Goal: Navigation & Orientation: Find specific page/section

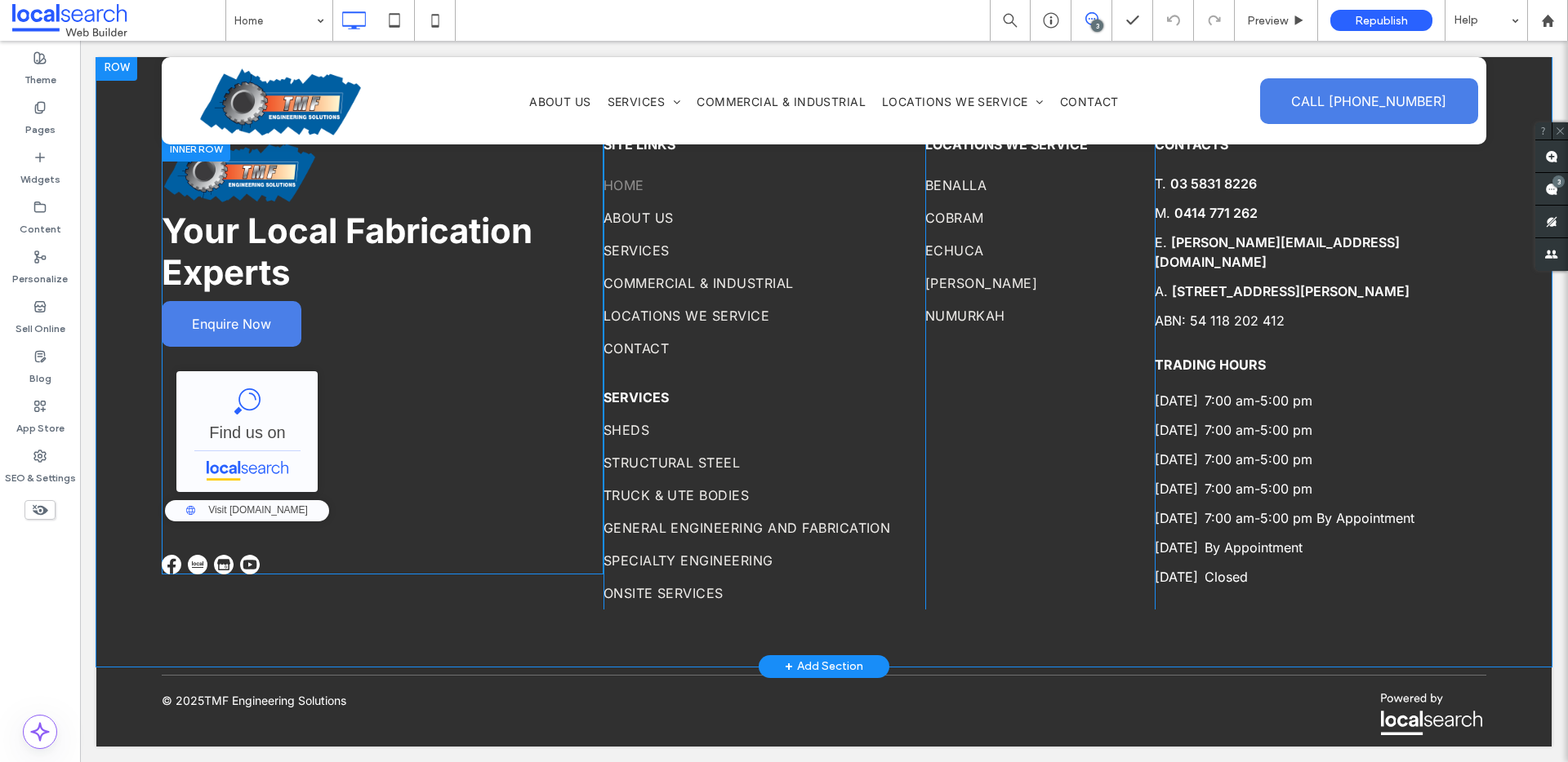
scroll to position [5327, 0]
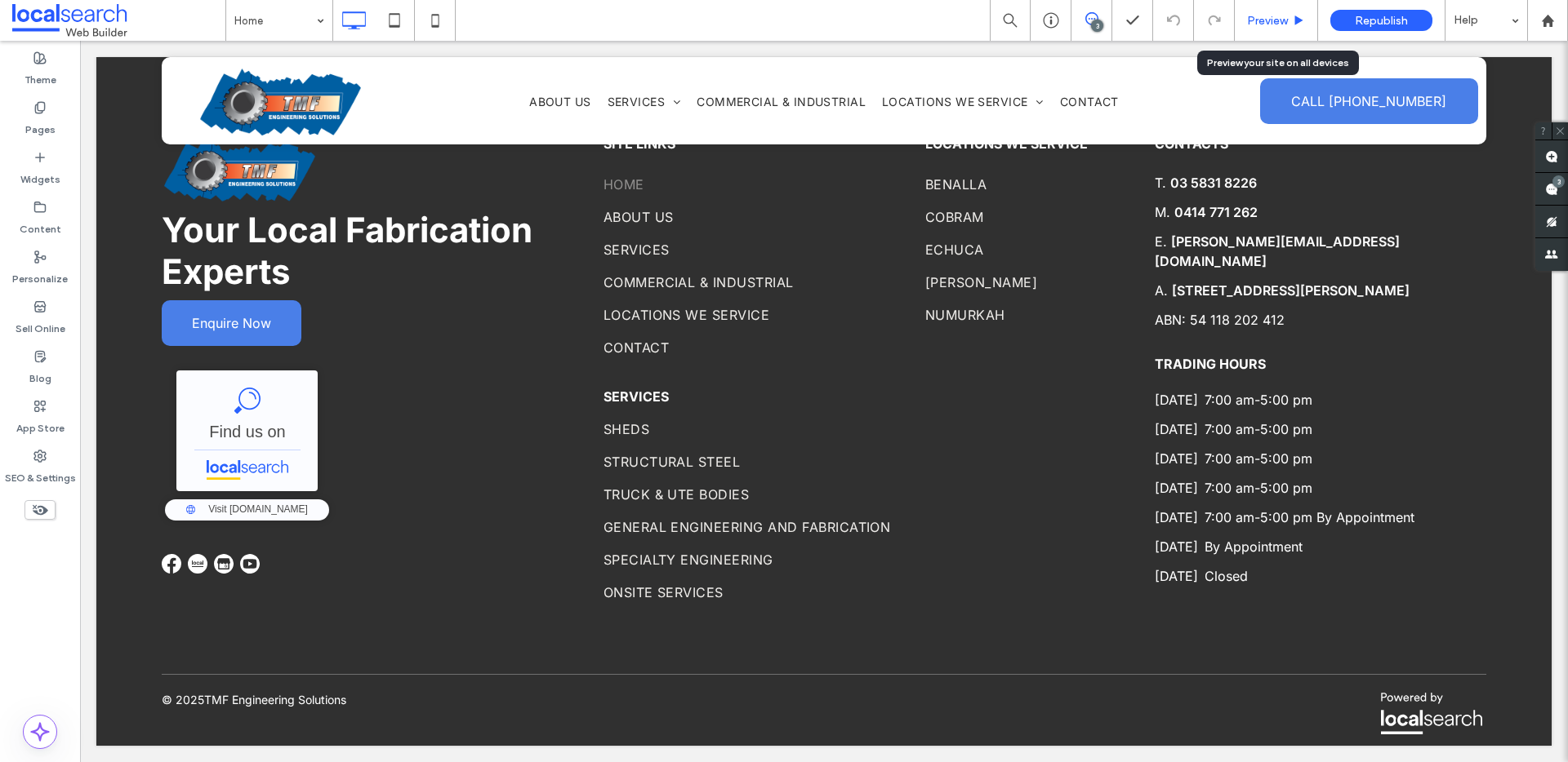
click at [1264, 15] on span "Preview" at bounding box center [1267, 21] width 41 height 14
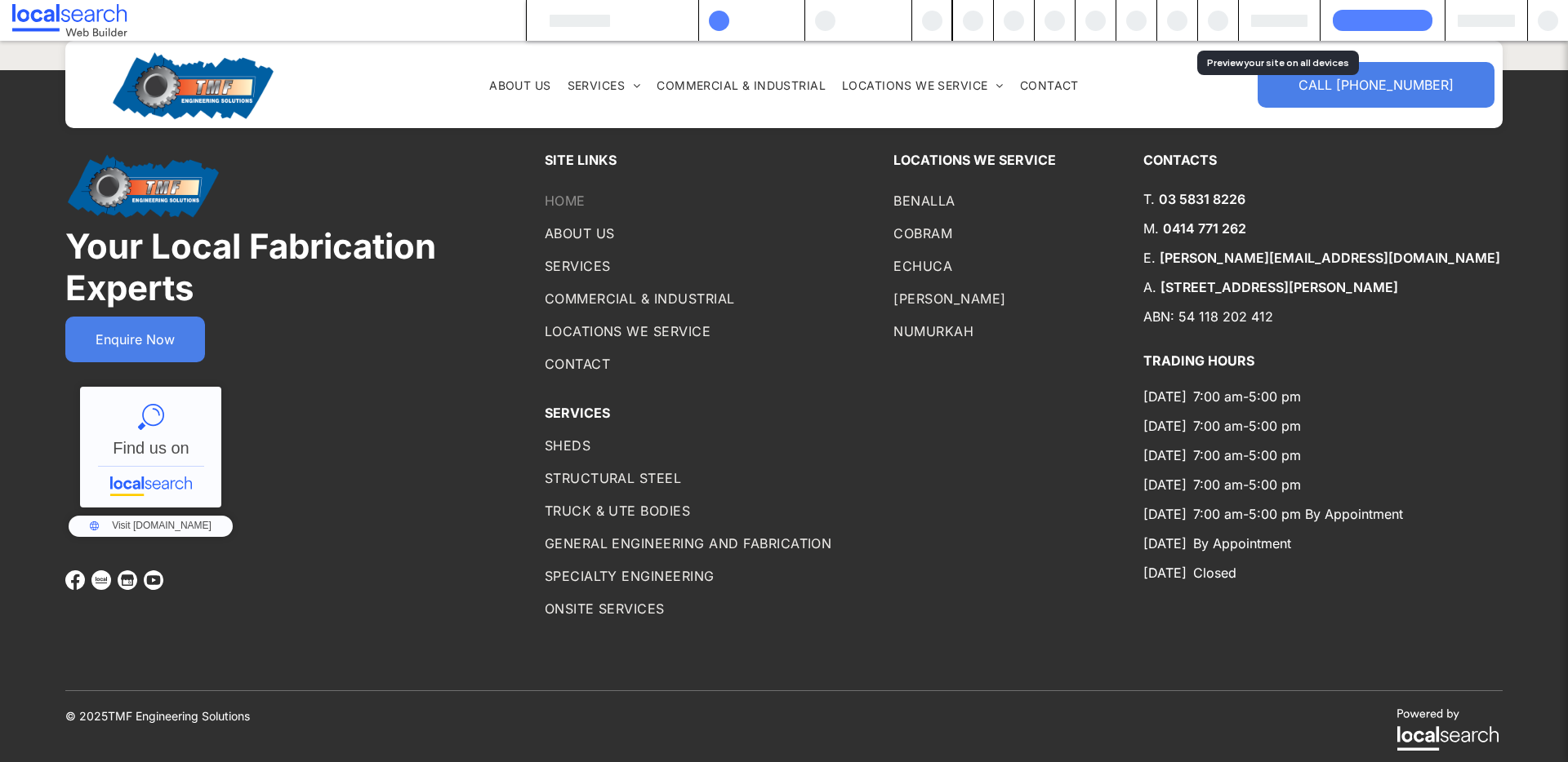
scroll to position [5294, 0]
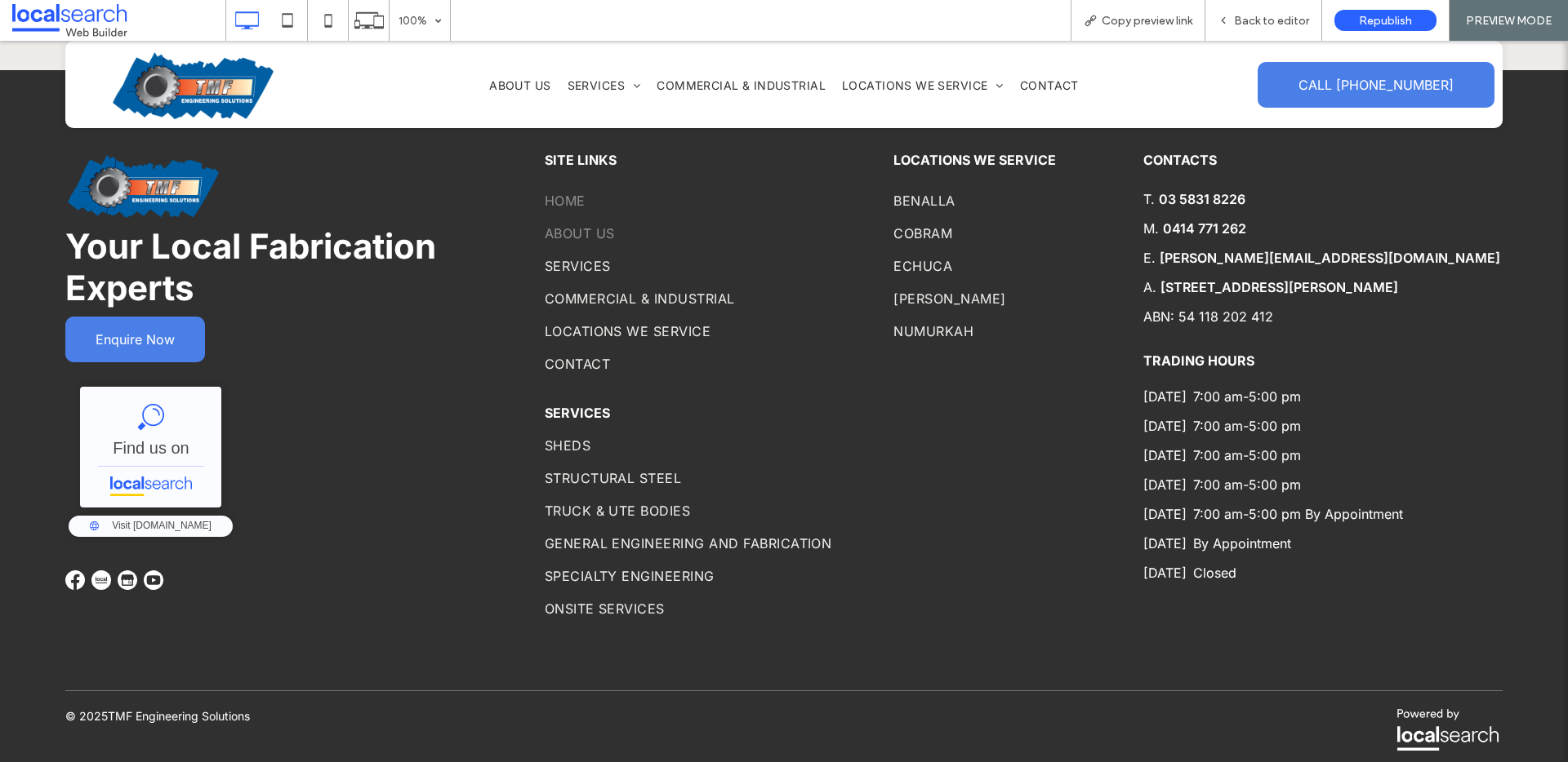
click at [580, 239] on span "About Us" at bounding box center [579, 233] width 70 height 16
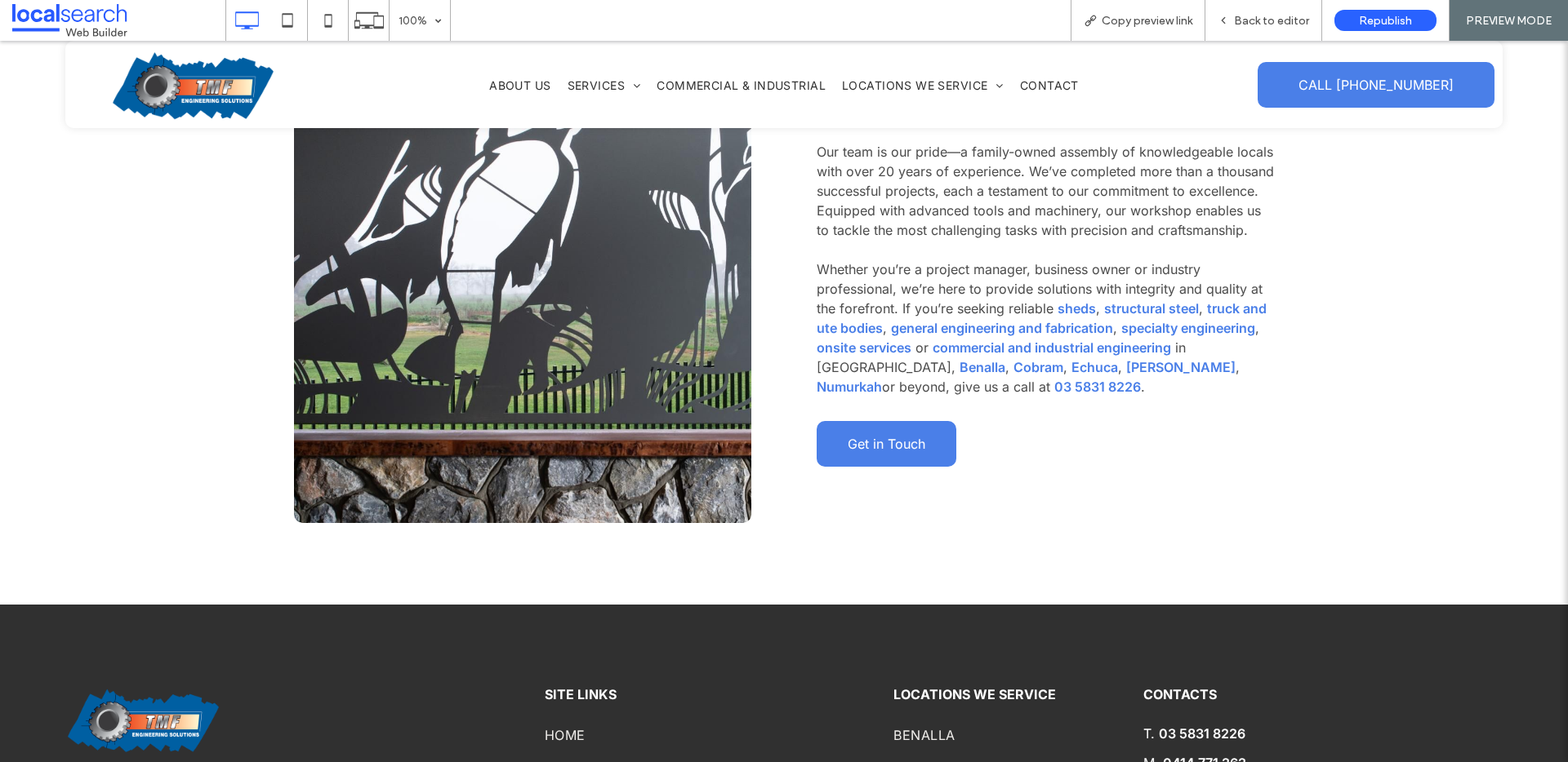
scroll to position [803, 0]
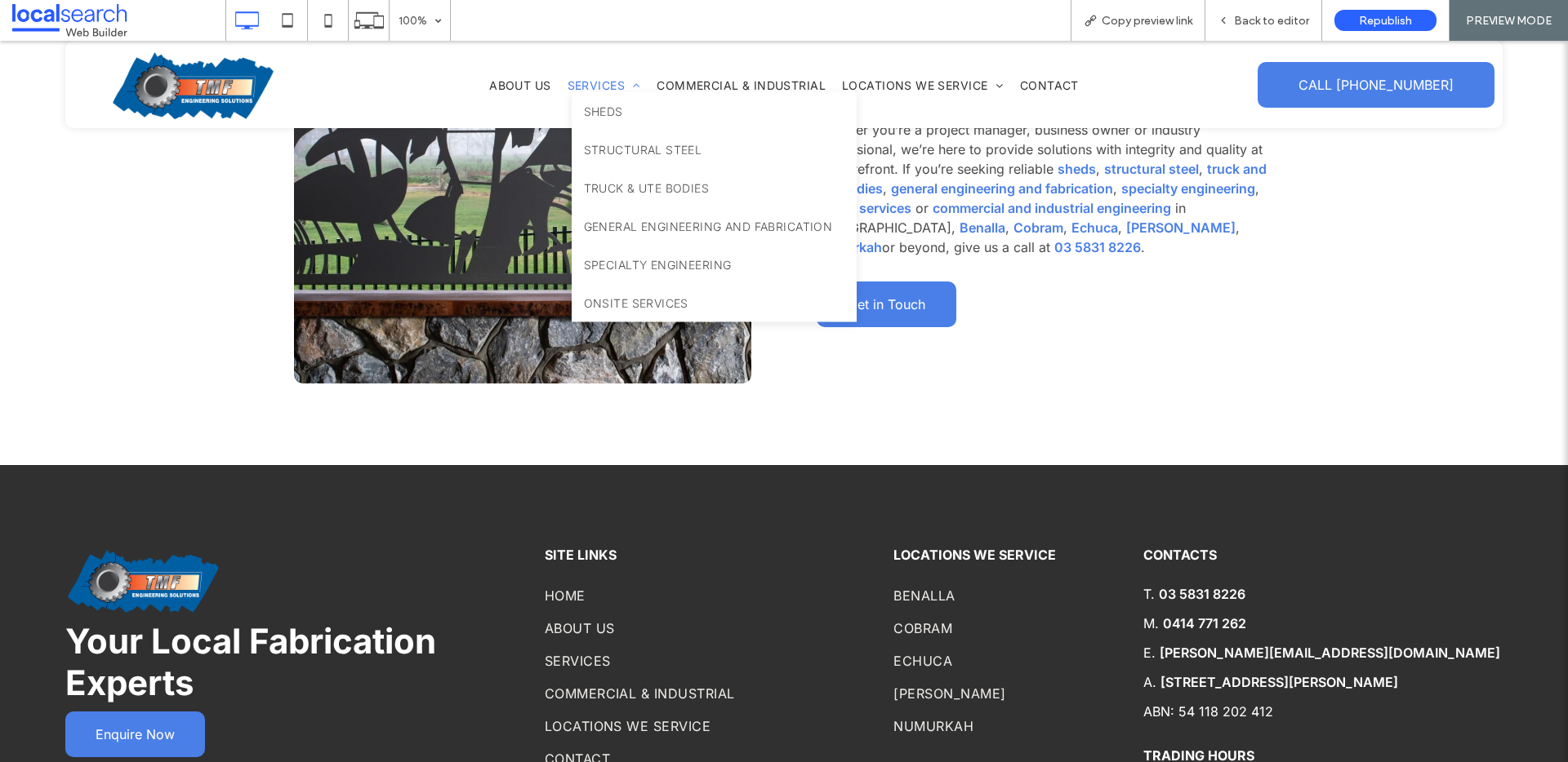
click at [579, 82] on span "Services" at bounding box center [604, 85] width 73 height 14
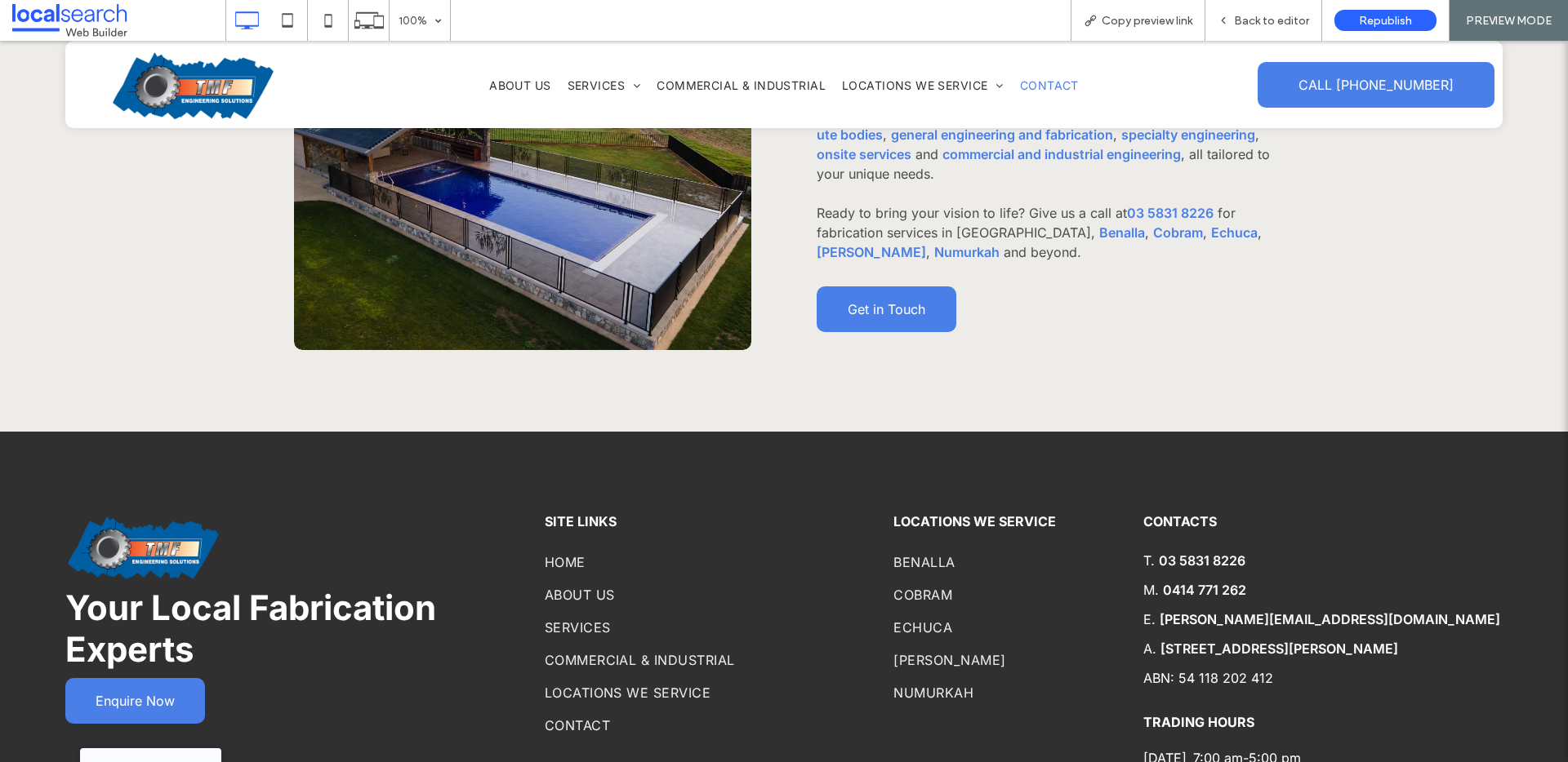
click at [1031, 84] on span "Contact" at bounding box center [1049, 85] width 59 height 14
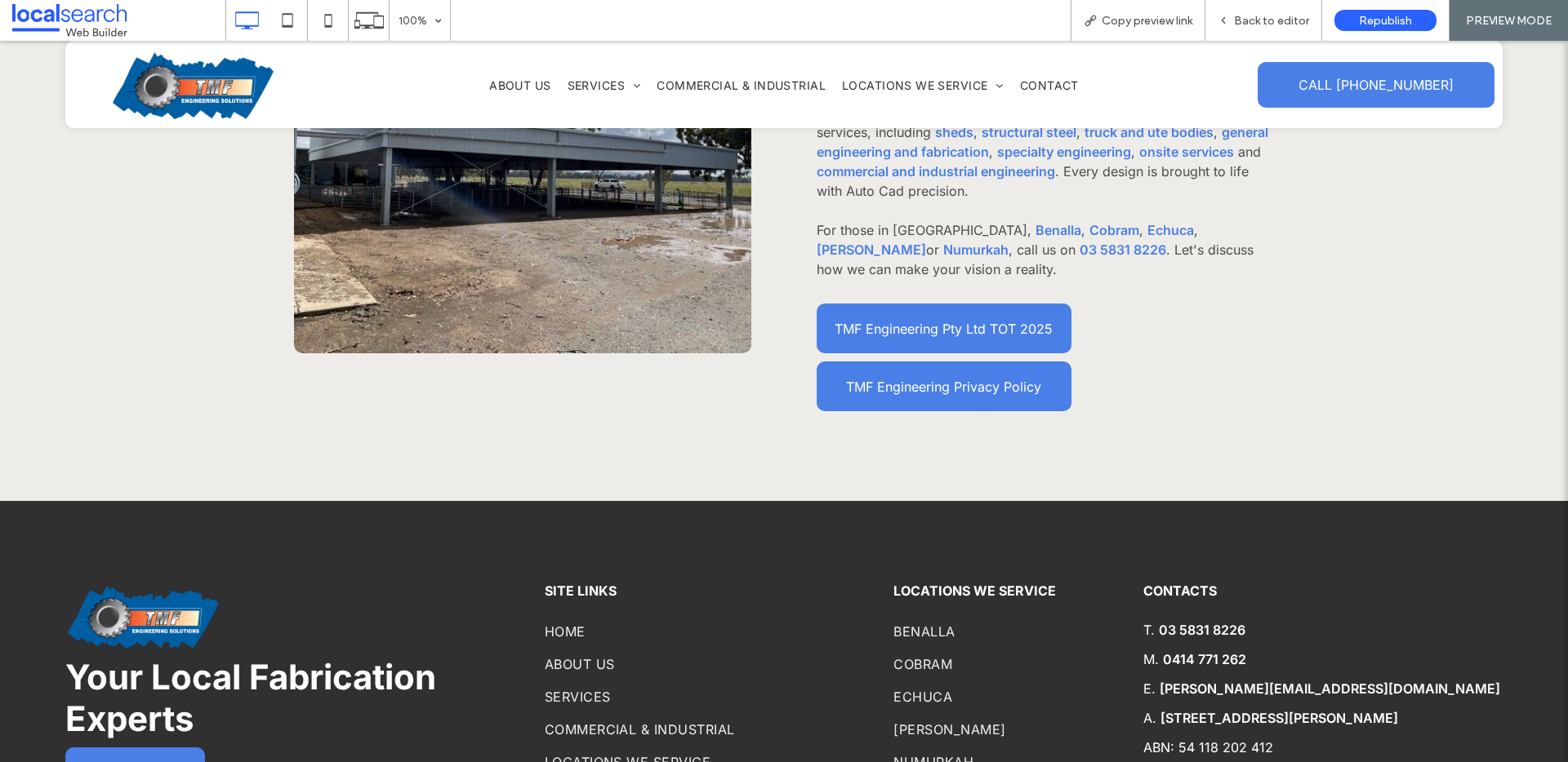
scroll to position [1876, 0]
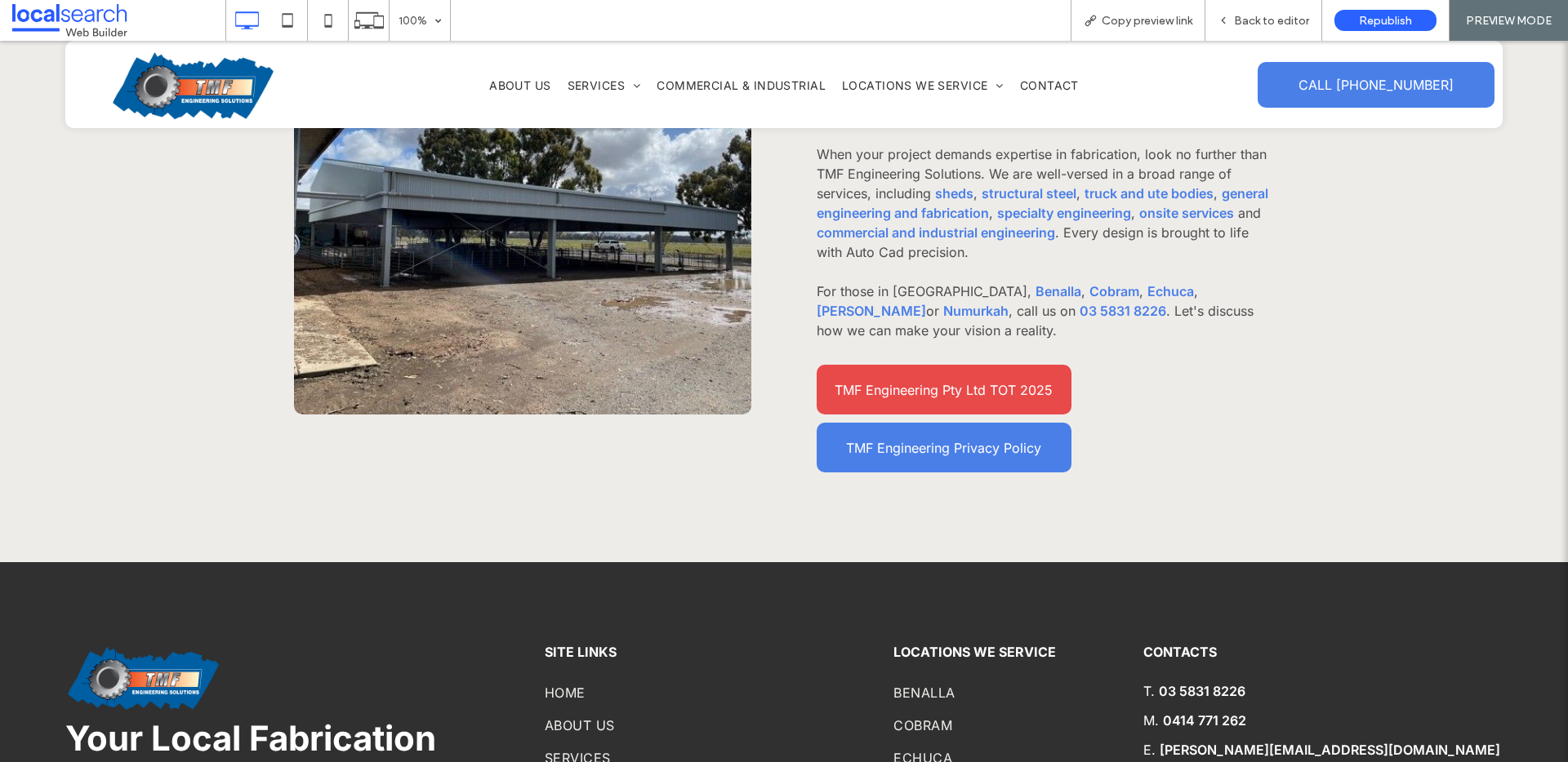
click at [948, 374] on span "TMF Engineering Pty Ltd TOT 2025" at bounding box center [943, 390] width 218 height 33
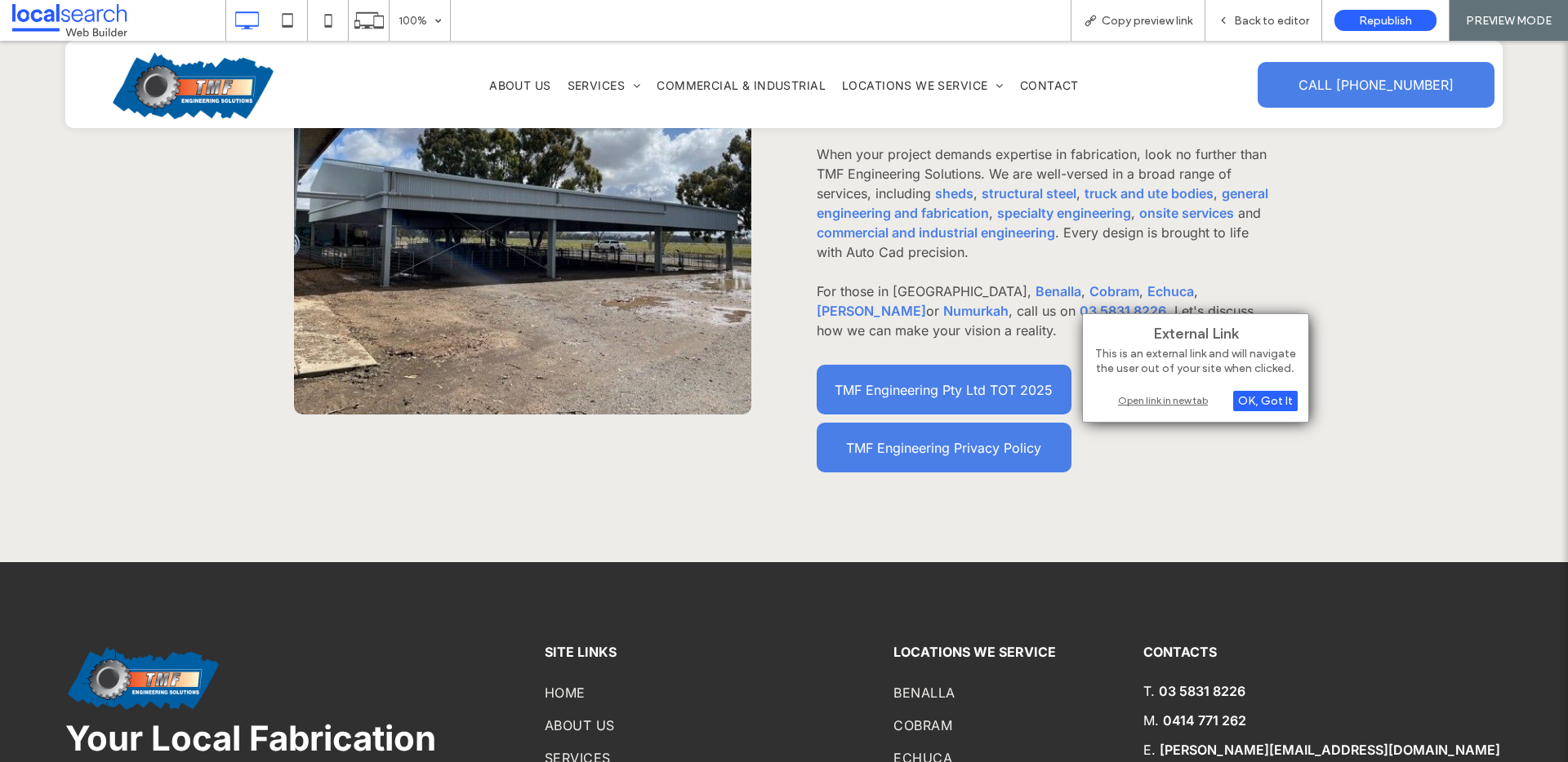
click at [1148, 400] on div "Open link in new tab" at bounding box center [1195, 400] width 204 height 17
